Goal: Information Seeking & Learning: Find specific page/section

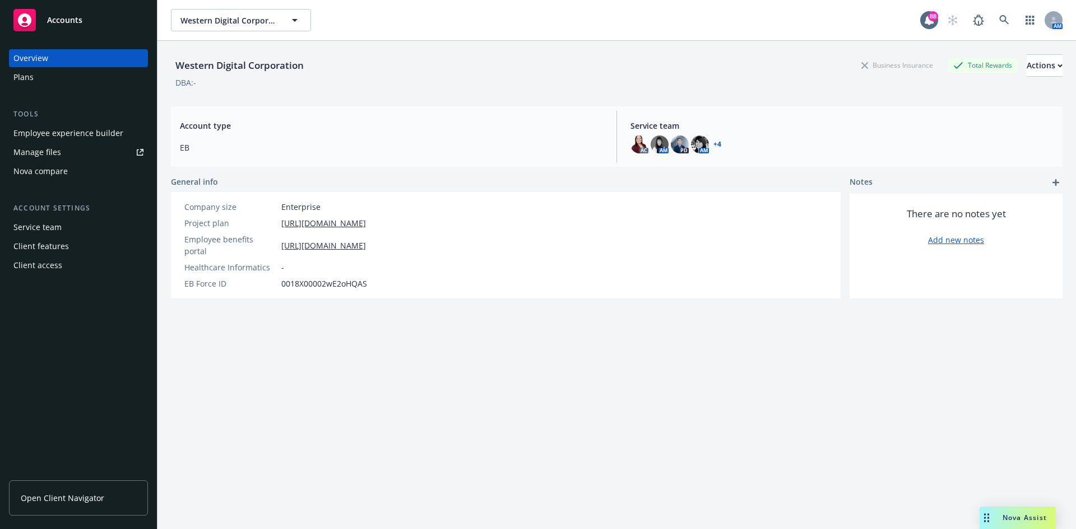
click at [49, 149] on div "Manage files" at bounding box center [37, 152] width 48 height 18
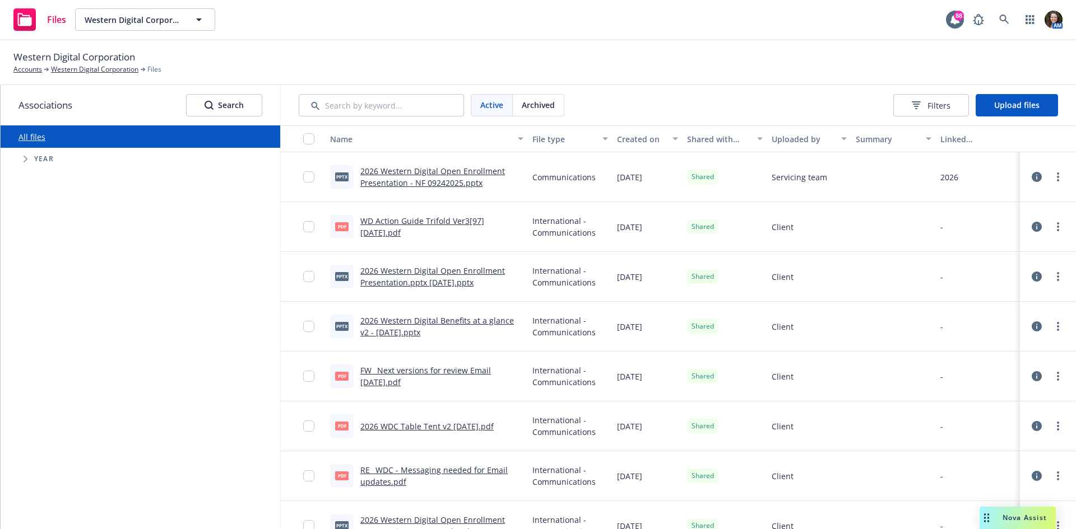
click at [23, 160] on span "Tree Example" at bounding box center [25, 159] width 18 height 18
click at [56, 314] on input "Tree Example" at bounding box center [53, 312] width 11 height 11
checkbox input "true"
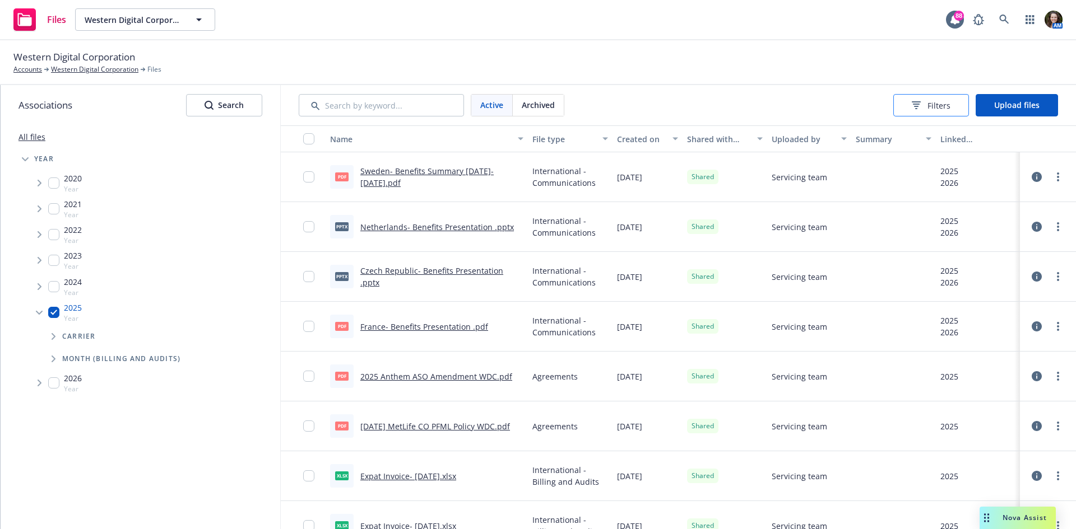
click at [945, 100] on span "Filters" at bounding box center [938, 106] width 23 height 12
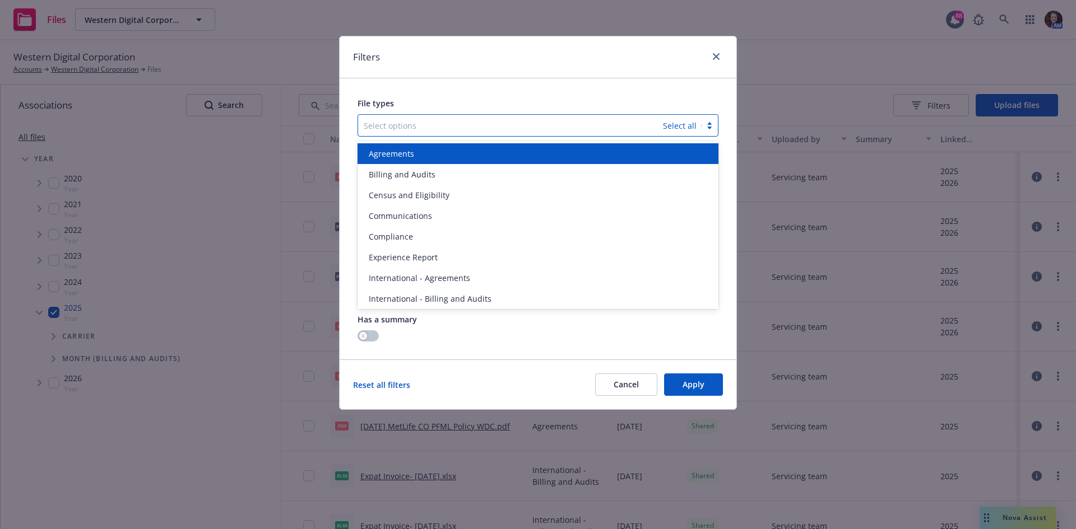
click at [616, 128] on div at bounding box center [511, 125] width 294 height 13
click at [643, 96] on div "File types option Agreements focused, 1 of 17. 17 results available. Use Up and…" at bounding box center [537, 218] width 397 height 281
click at [708, 118] on div "Select options Select all" at bounding box center [537, 125] width 361 height 22
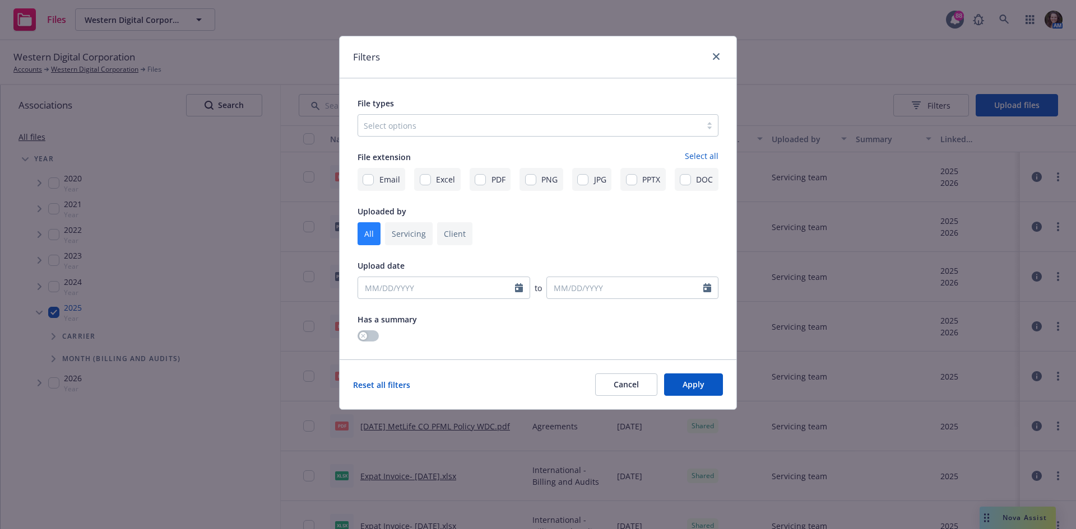
click at [611, 78] on div "File types Select options File extension Select all Email Excel PDF PNG JPG PPT…" at bounding box center [537, 218] width 397 height 281
click at [718, 55] on link "close" at bounding box center [715, 56] width 13 height 13
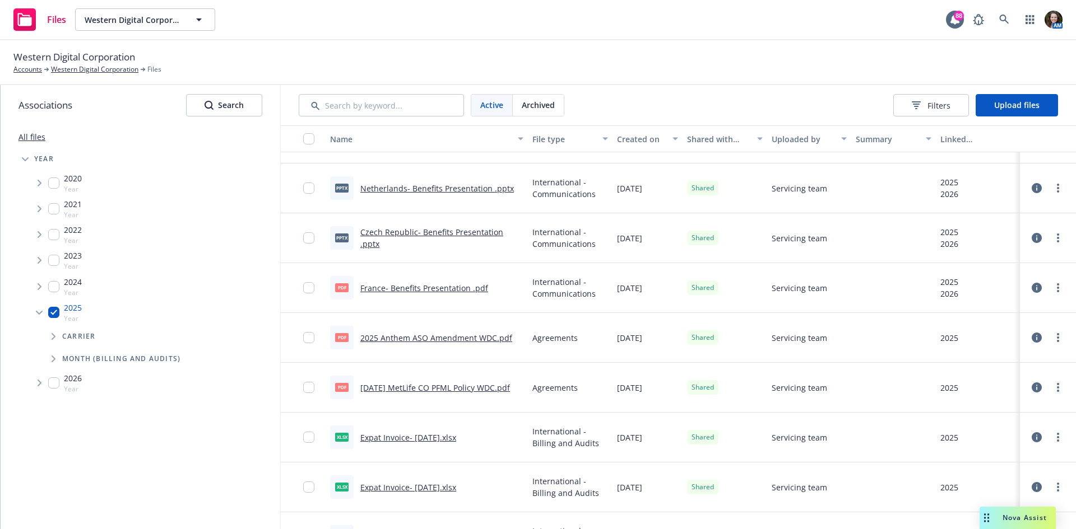
scroll to position [112, 0]
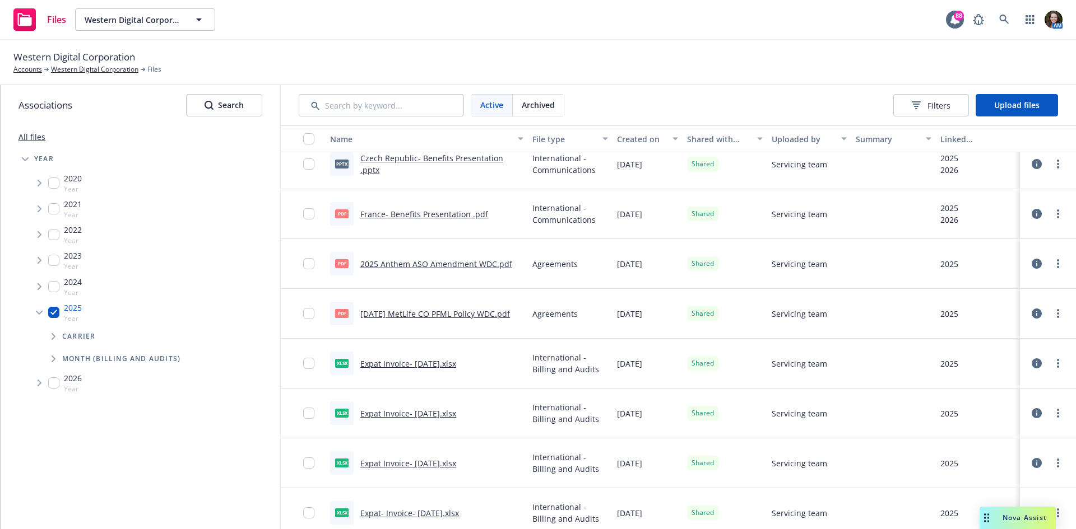
click at [460, 262] on link "2025 Anthem ASO Amendment WDC.pdf" at bounding box center [436, 264] width 152 height 11
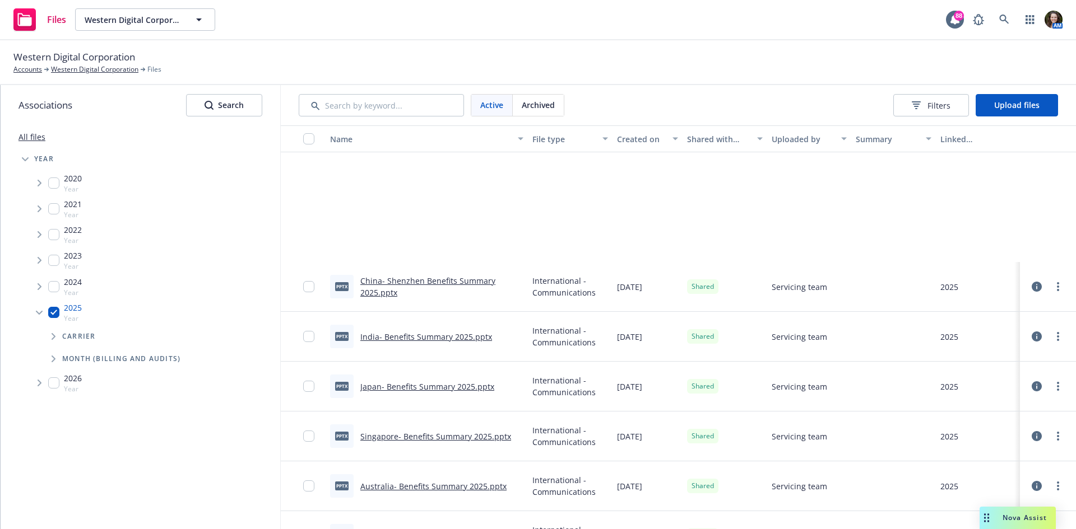
scroll to position [952, 0]
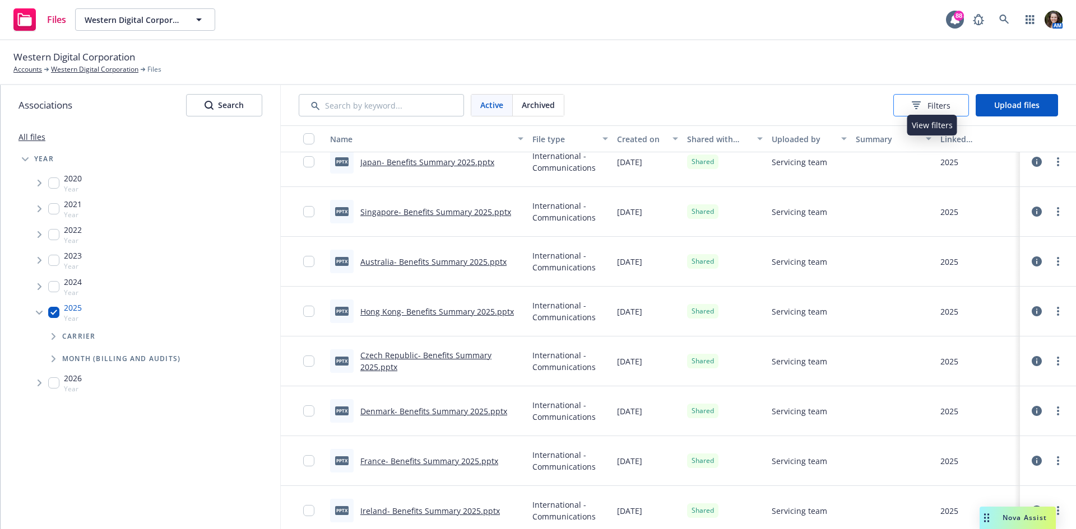
click at [945, 102] on span "Filters" at bounding box center [938, 106] width 23 height 12
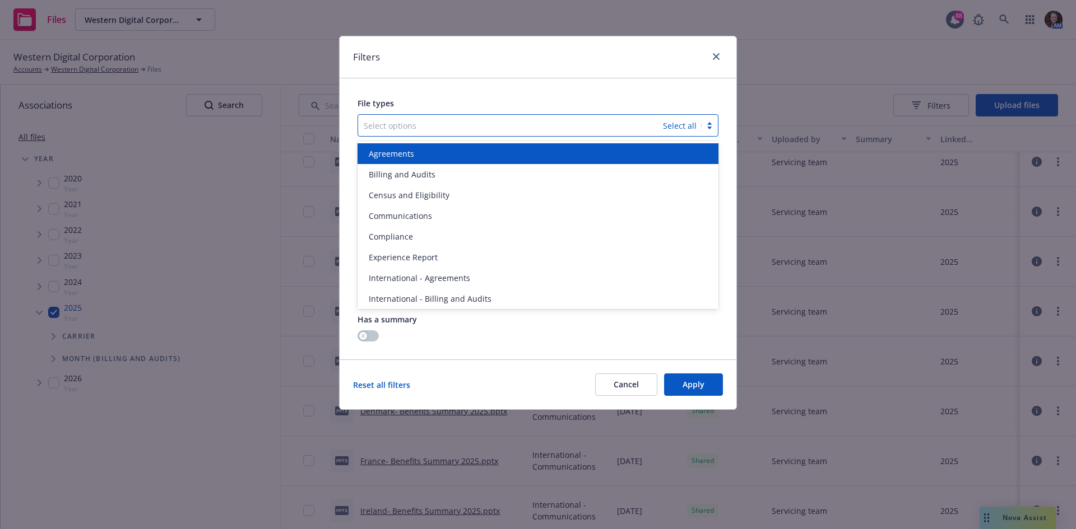
click at [441, 122] on div at bounding box center [511, 125] width 294 height 13
click at [408, 151] on span "Agreements" at bounding box center [391, 154] width 45 height 12
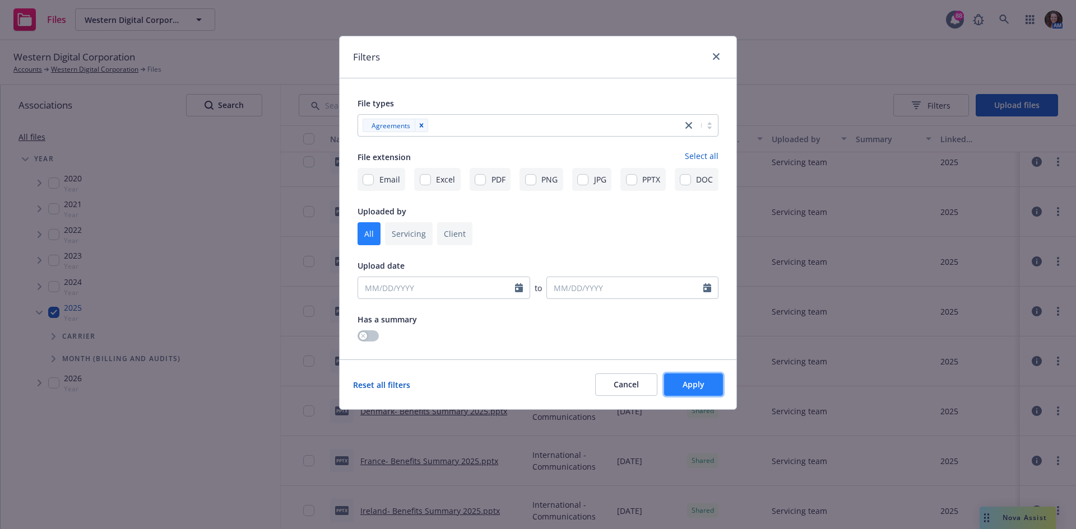
click at [696, 385] on span "Apply" at bounding box center [693, 384] width 22 height 11
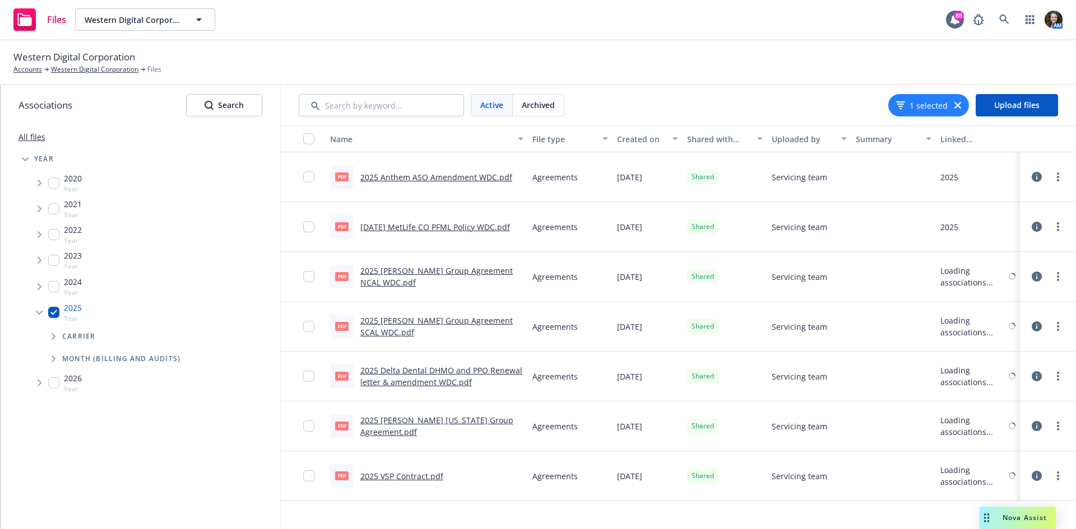
scroll to position [0, 0]
click at [250, 408] on div "All files Accessibility guide for tree Tree Example. Navigate the tree with the…" at bounding box center [141, 327] width 280 height 404
click at [422, 477] on link "2025 VSP Contract.pdf" at bounding box center [401, 476] width 83 height 11
click at [152, 440] on div "All files Accessibility guide for tree Tree Example. Navigate the tree with the…" at bounding box center [141, 327] width 280 height 404
